Goal: Task Accomplishment & Management: Use online tool/utility

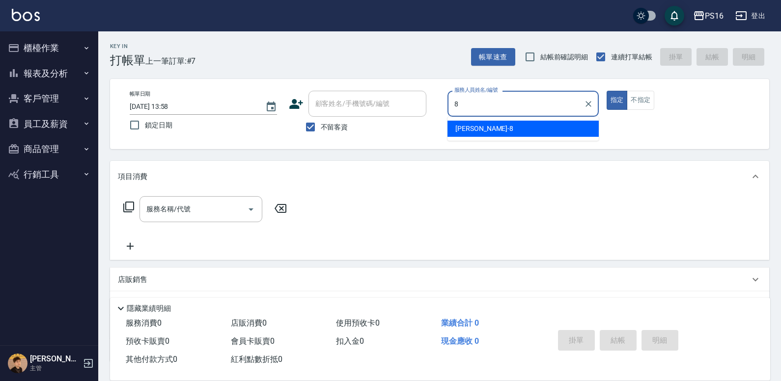
type input "[PERSON_NAME]-8"
type button "true"
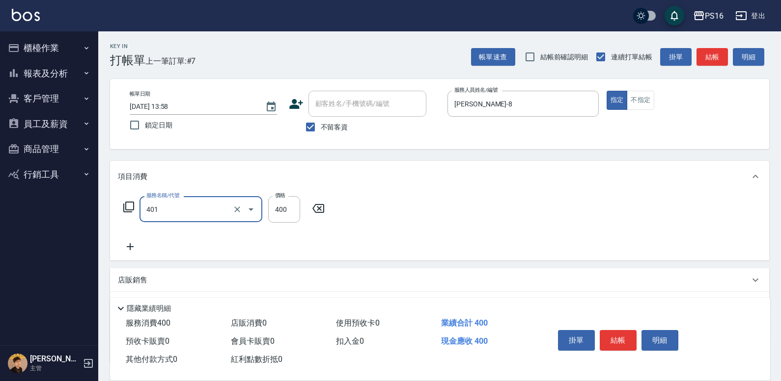
type input "剪髮(401)"
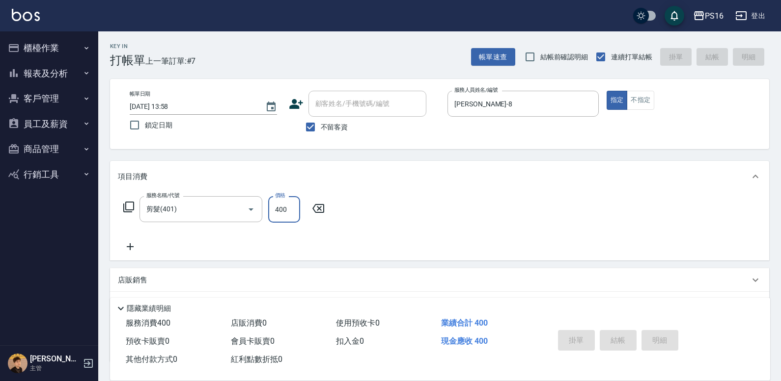
type input "[DATE] 16:01"
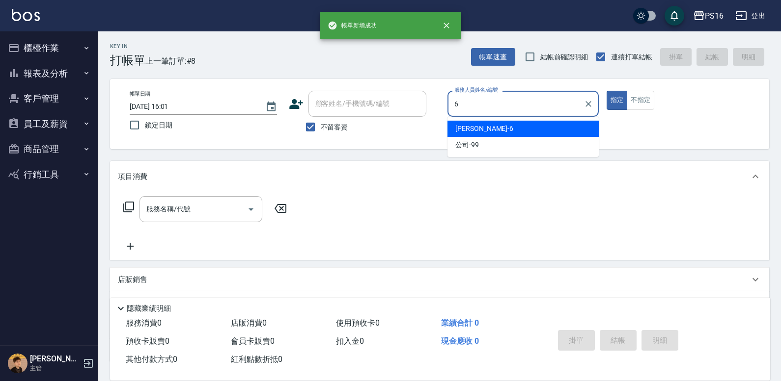
type input "[PERSON_NAME]-6"
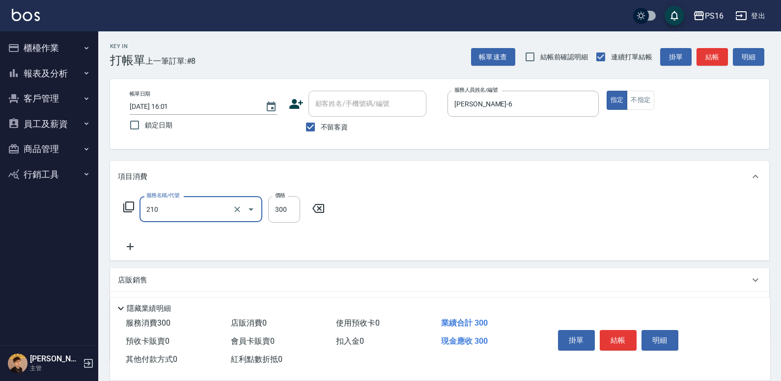
type input "[PERSON_NAME]洗髮精(210)"
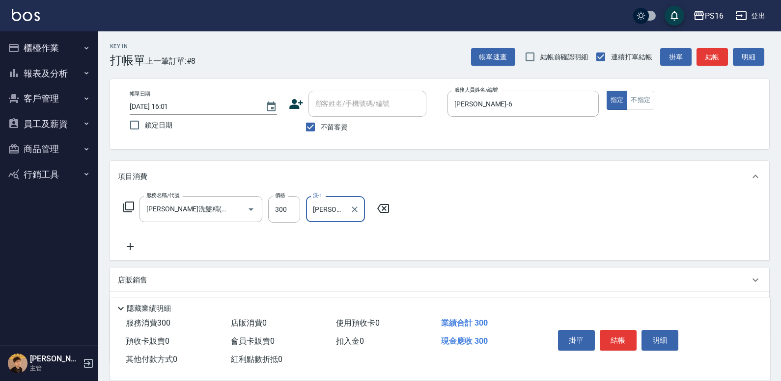
type input "[PERSON_NAME]-21"
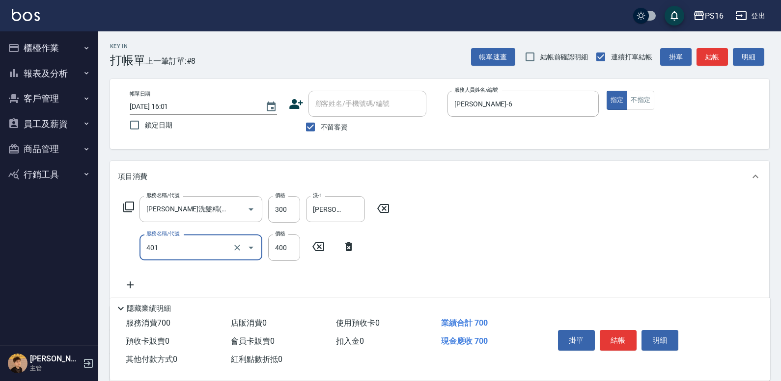
type input "剪髮(401)"
type input "200"
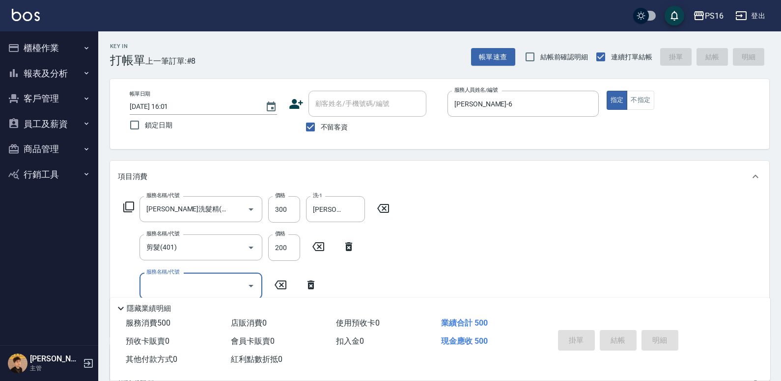
type input "[DATE] 16:02"
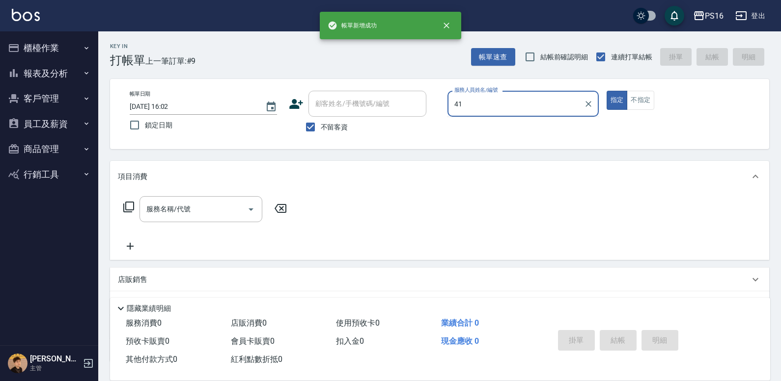
type input "4"
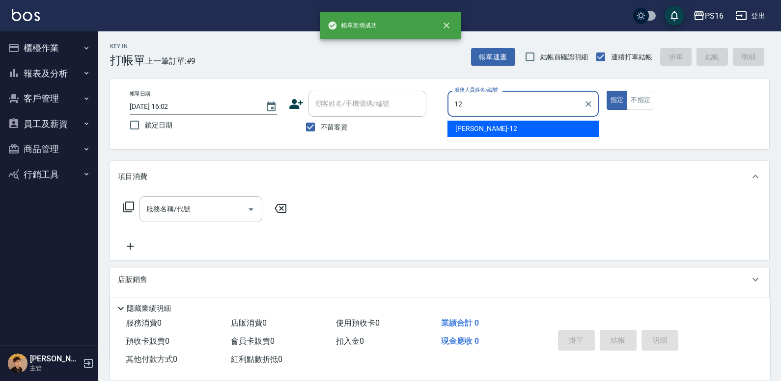
type input "[PERSON_NAME]-12"
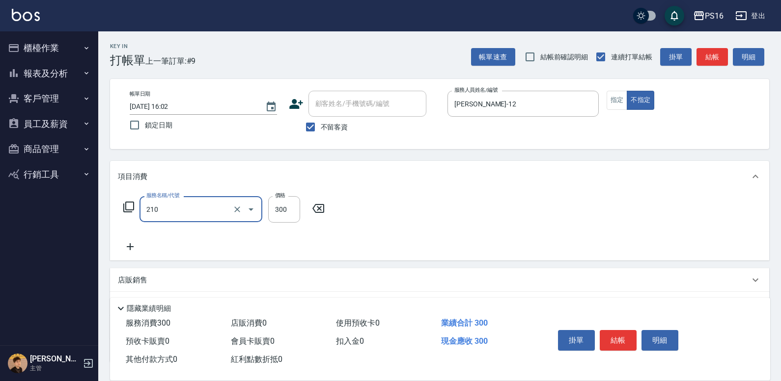
type input "[PERSON_NAME]洗髮精(210)"
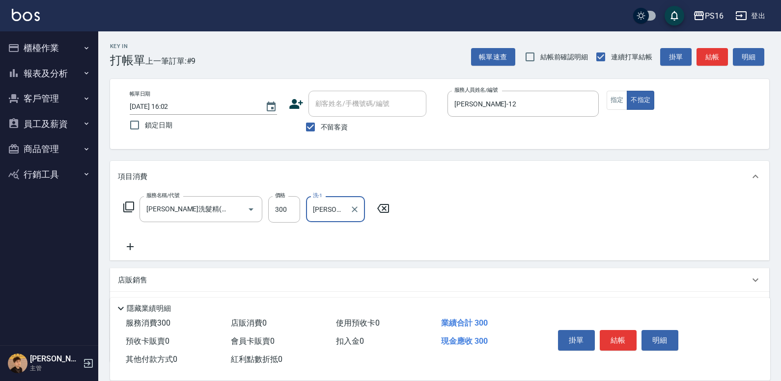
type input "[PERSON_NAME]-28"
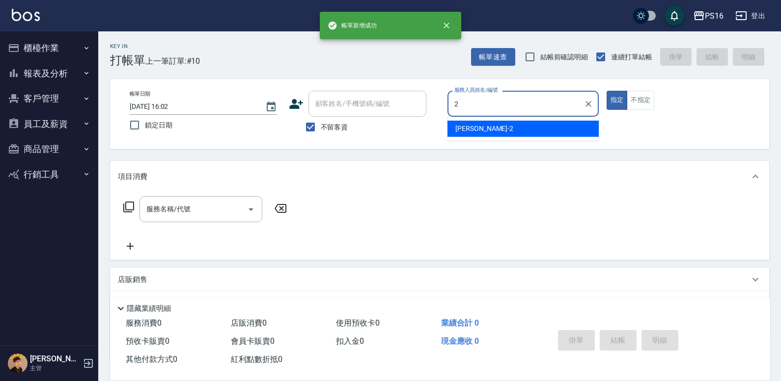
type input "[PERSON_NAME]-2"
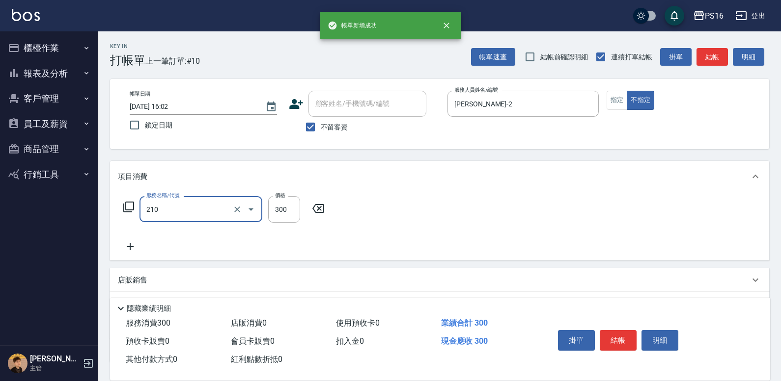
type input "[PERSON_NAME]洗髮精(210)"
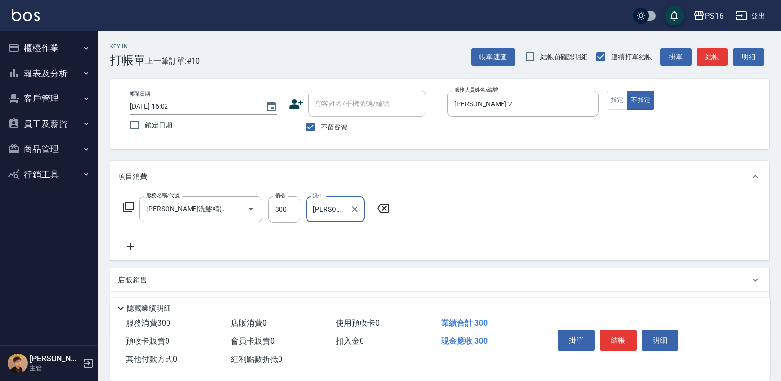
type input "[PERSON_NAME]-24"
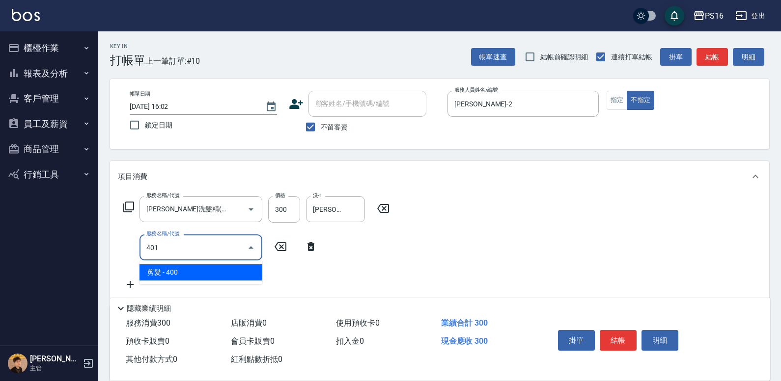
type input "剪髮(401)"
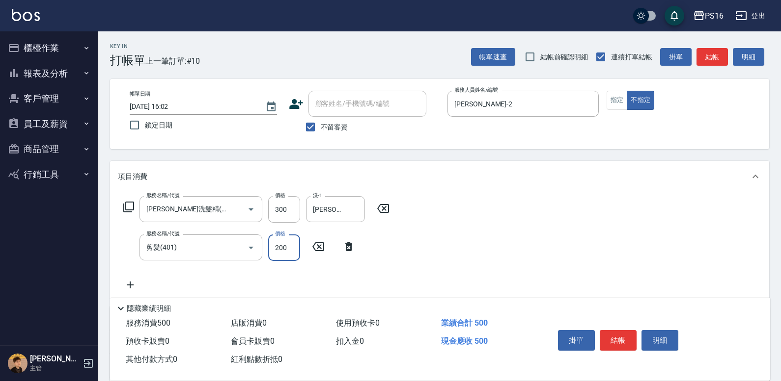
type input "200"
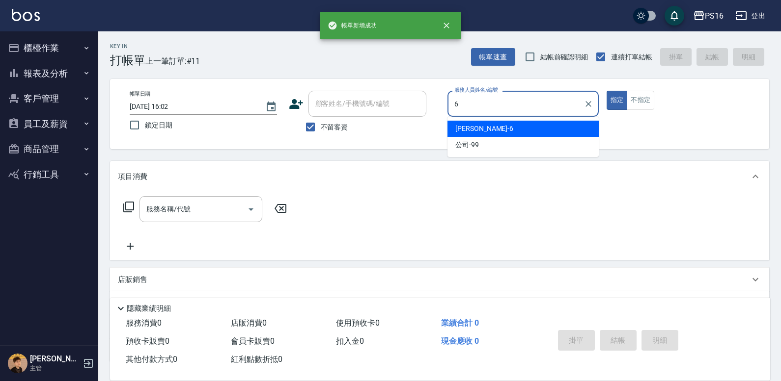
type input "[PERSON_NAME]-6"
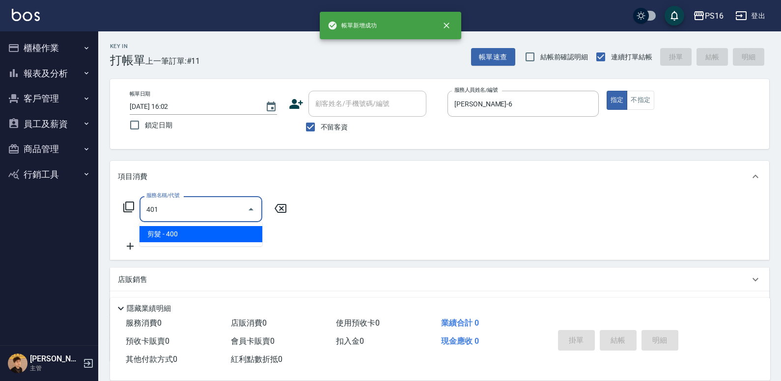
type input "剪髮(401)"
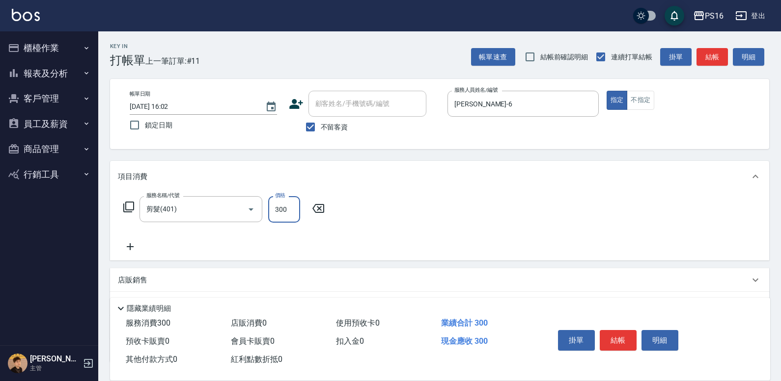
type input "300"
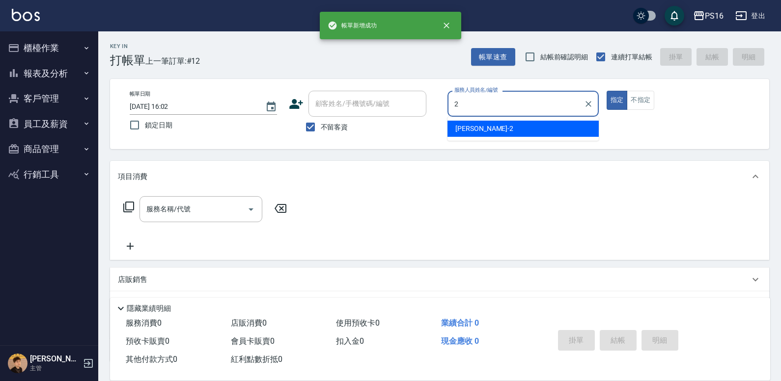
type input "[PERSON_NAME]-2"
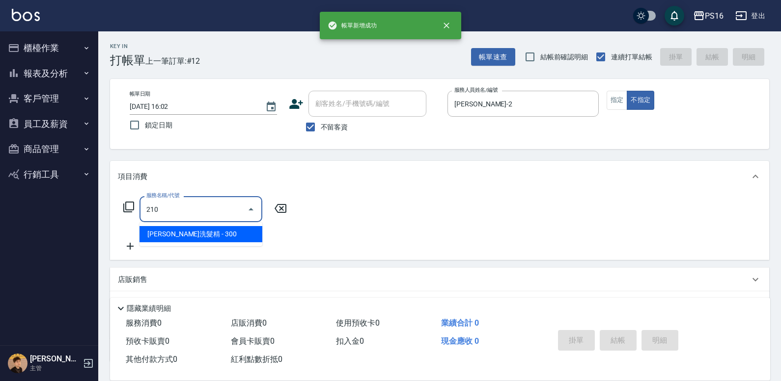
type input "[PERSON_NAME]洗髮精(210)"
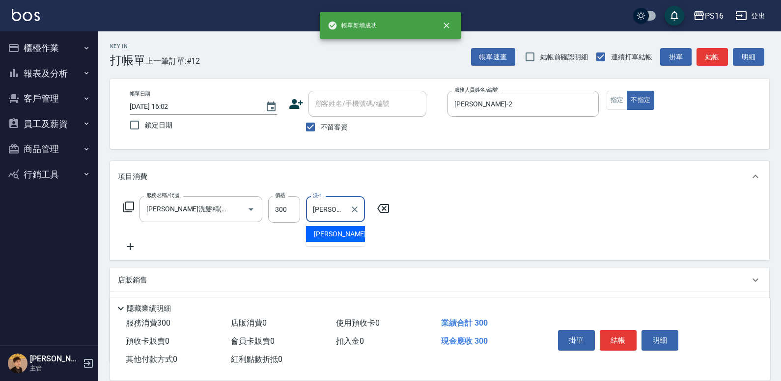
type input "[PERSON_NAME]-21"
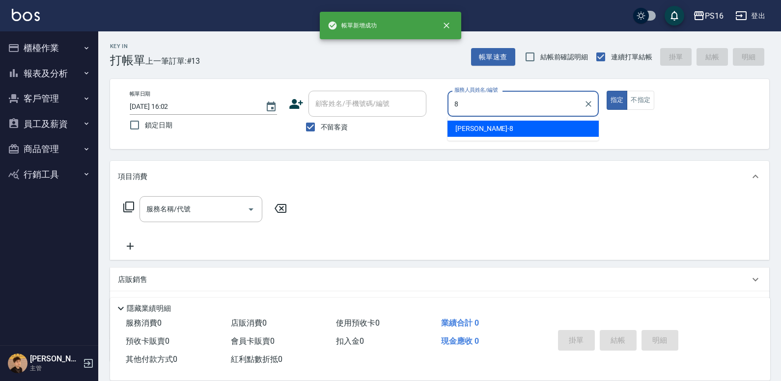
type input "[PERSON_NAME]-8"
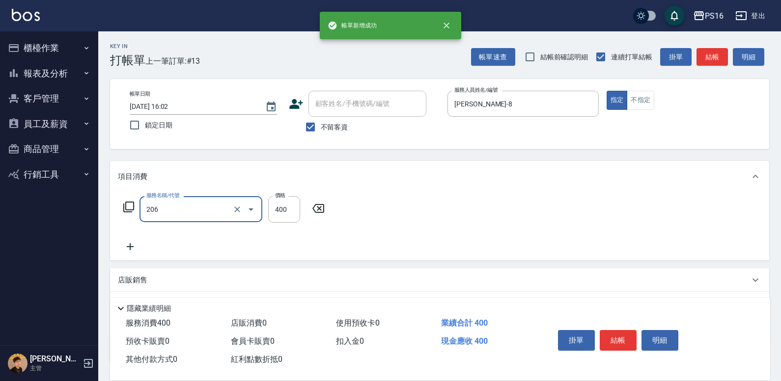
type input "健康洗(206)"
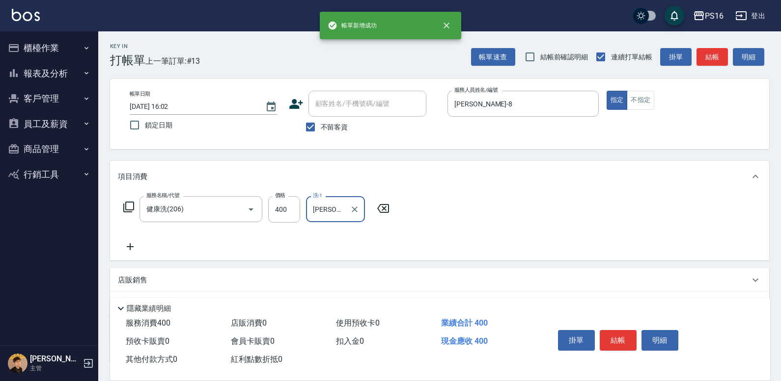
type input "[PERSON_NAME]-21"
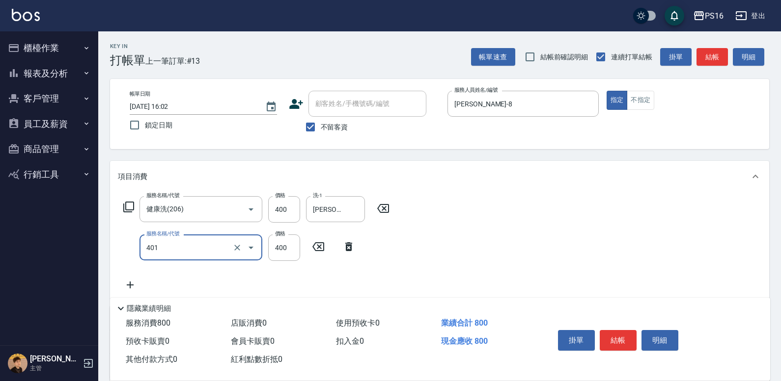
type input "剪髮(401)"
type input "200"
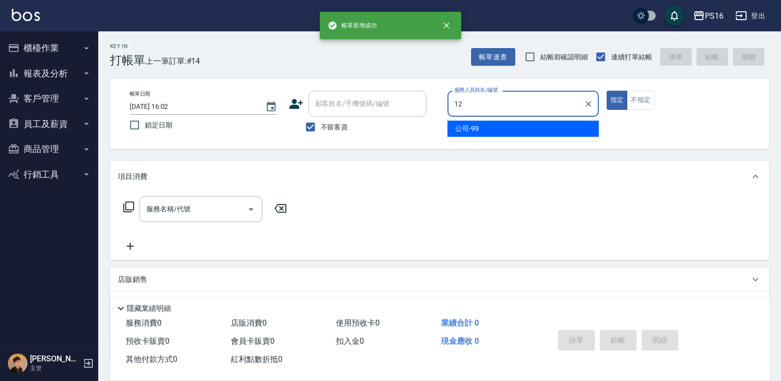
type input "[PERSON_NAME]-12"
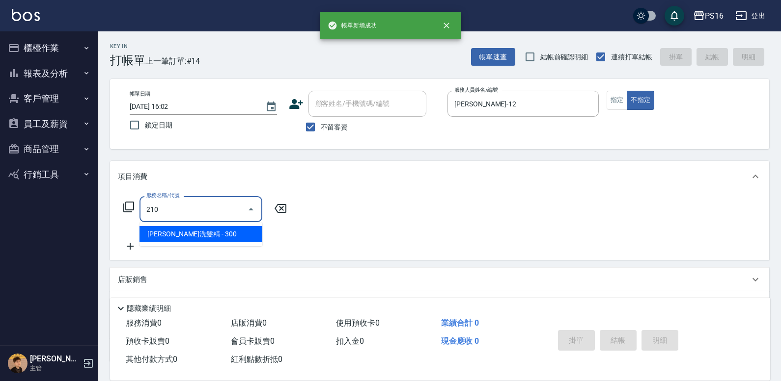
type input "[PERSON_NAME]洗髮精(210)"
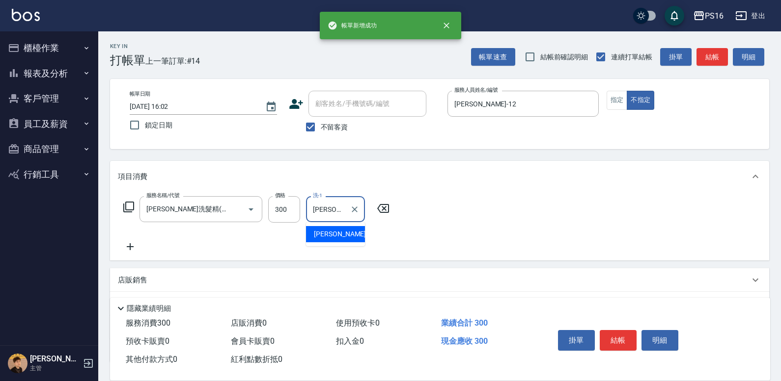
type input "[PERSON_NAME]-20"
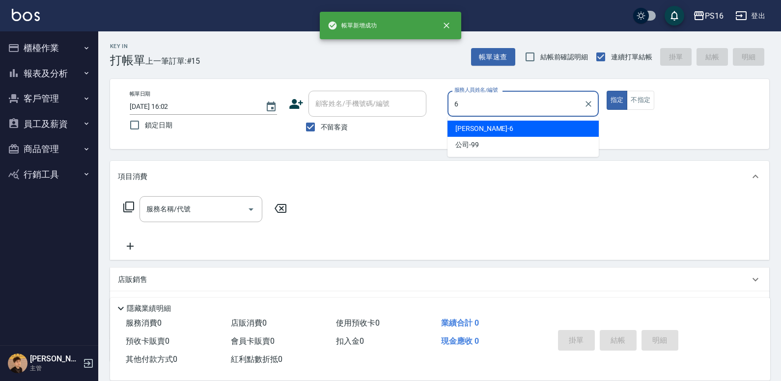
type input "[PERSON_NAME]-6"
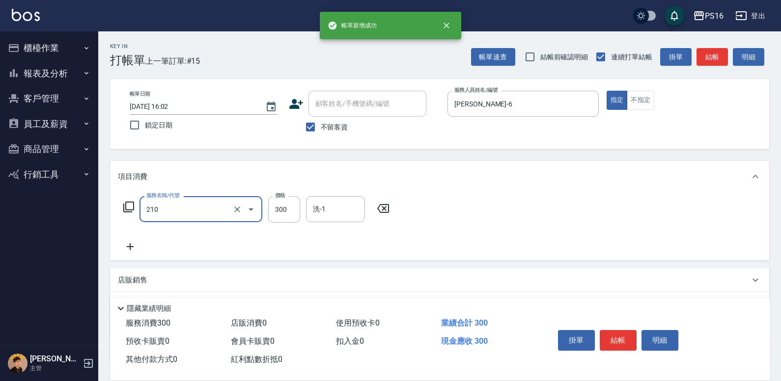
type input "[PERSON_NAME]洗髮精(210)"
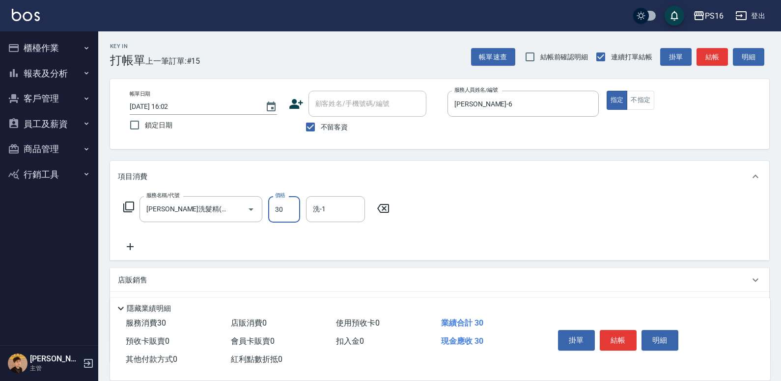
type input "300"
type input "[PERSON_NAME]-28"
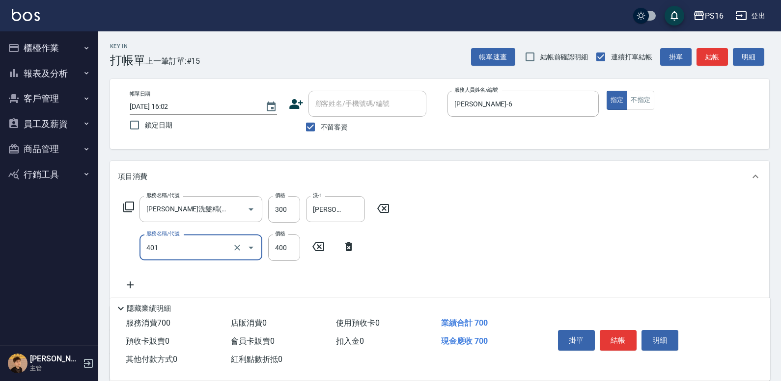
type input "剪髮(401)"
type input "200"
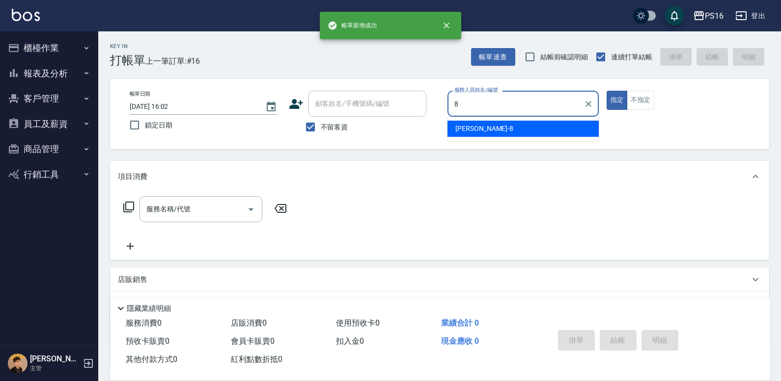
type input "[PERSON_NAME]-8"
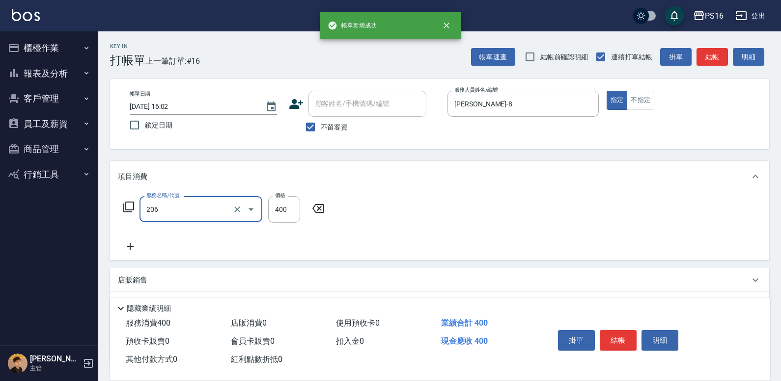
type input "健康洗(206)"
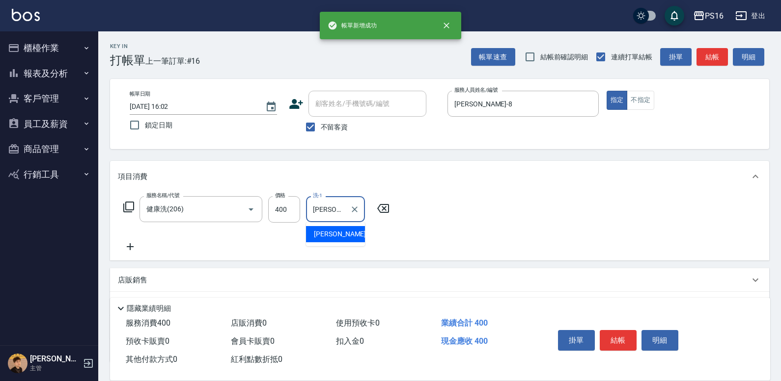
type input "[PERSON_NAME]-20"
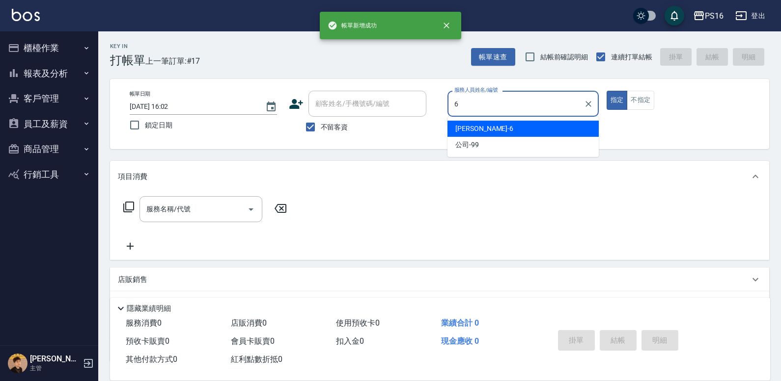
type input "[PERSON_NAME]-6"
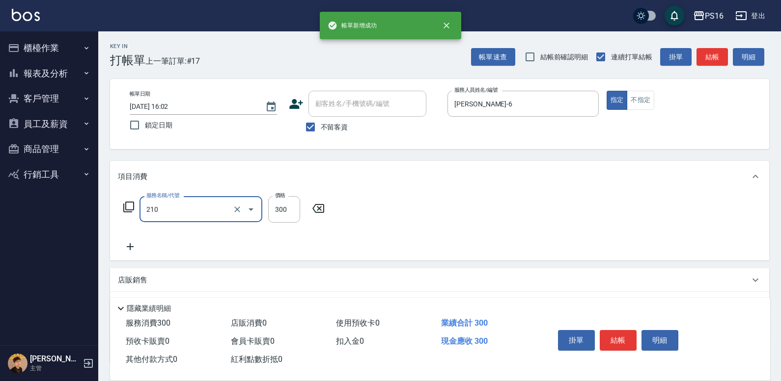
type input "[PERSON_NAME]洗髮精(210)"
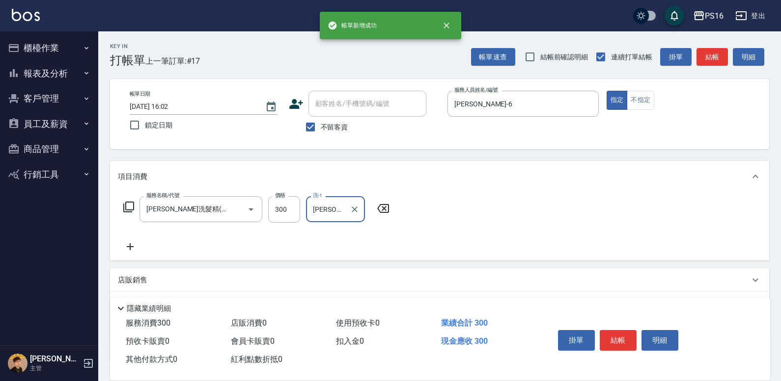
type input "[PERSON_NAME]-24"
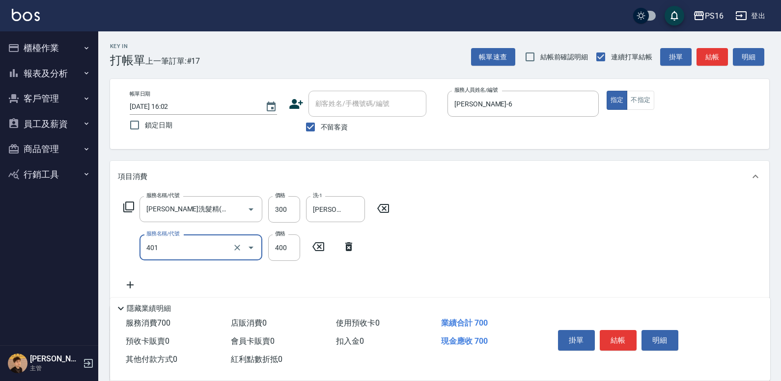
type input "剪髮(401)"
type input "350"
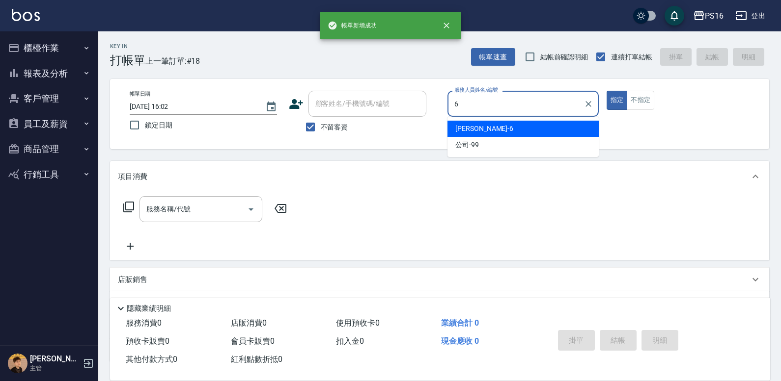
type input "[PERSON_NAME]-6"
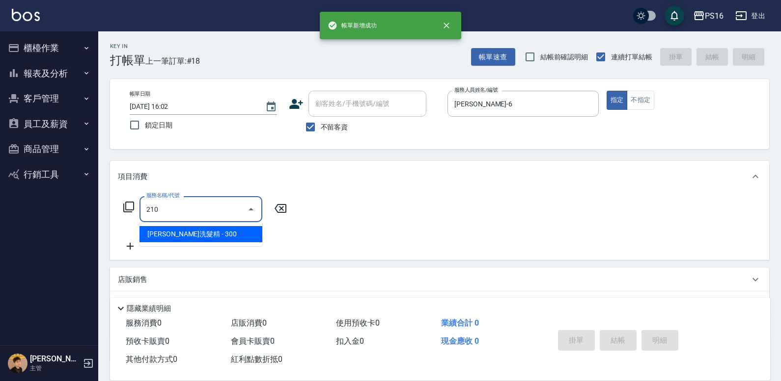
type input "[PERSON_NAME]洗髮精(210)"
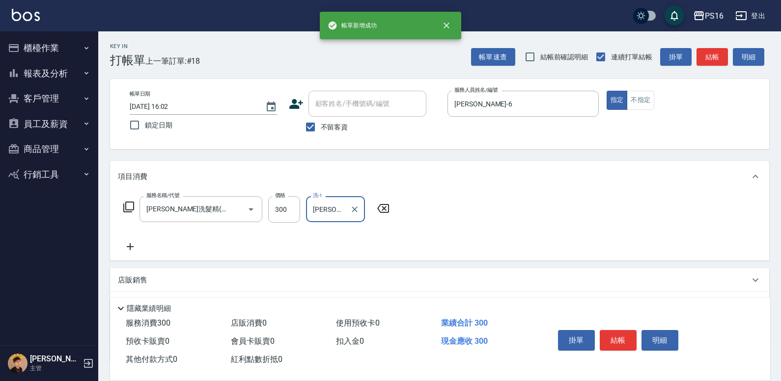
type input "[PERSON_NAME]-28"
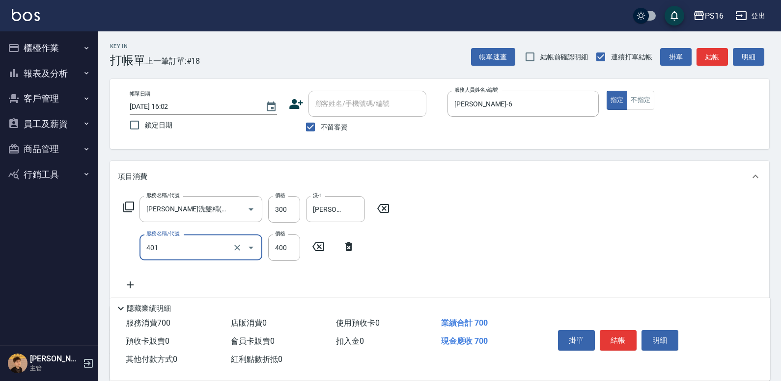
type input "剪髮(401)"
type input "300"
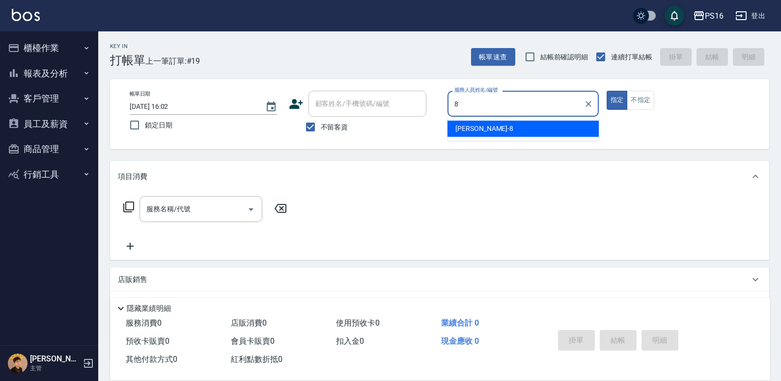
type input "[PERSON_NAME]-8"
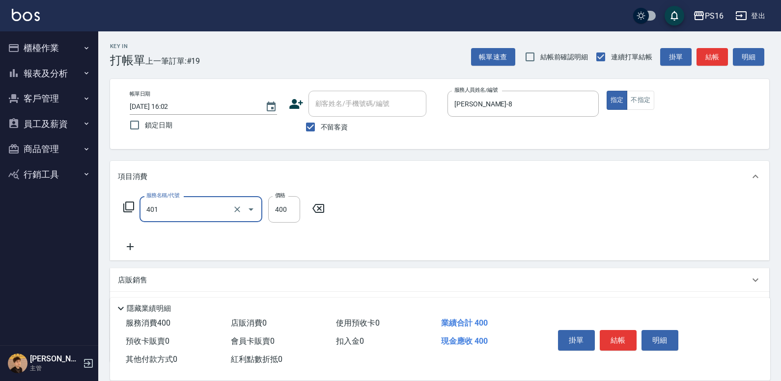
type input "剪髮(401)"
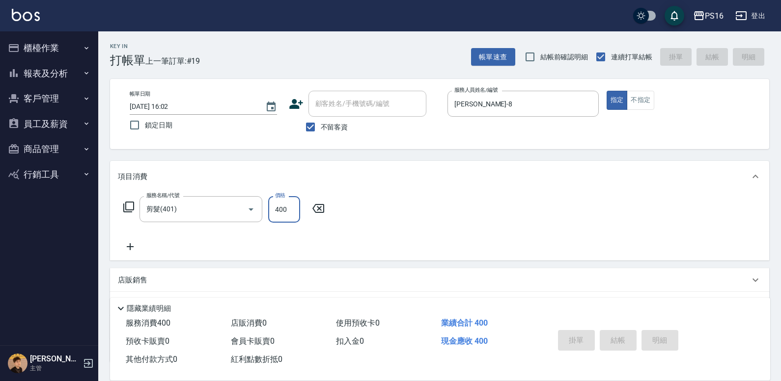
type input "[DATE] 16:05"
